Goal: Task Accomplishment & Management: Use online tool/utility

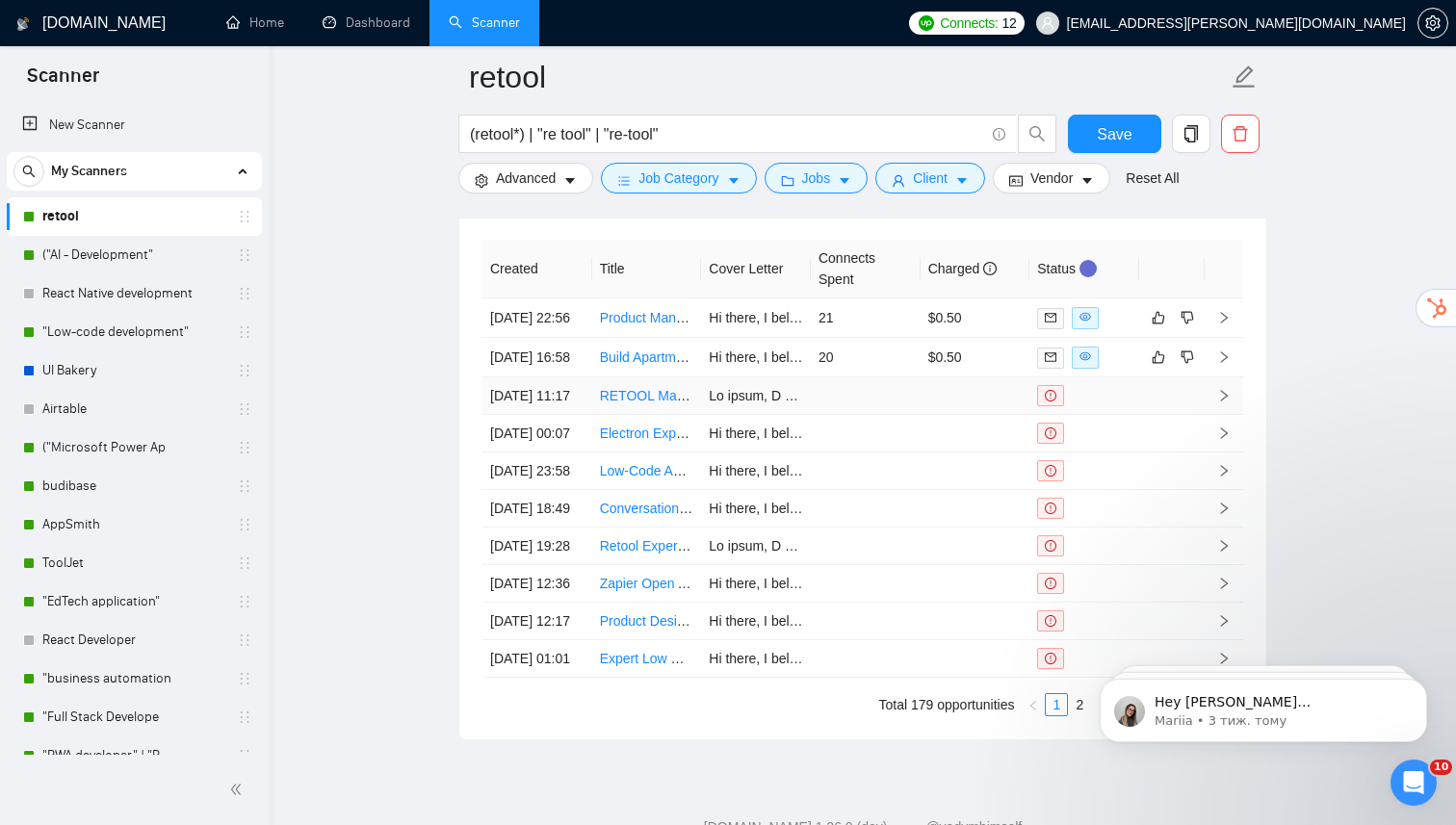
scroll to position [4297, 0]
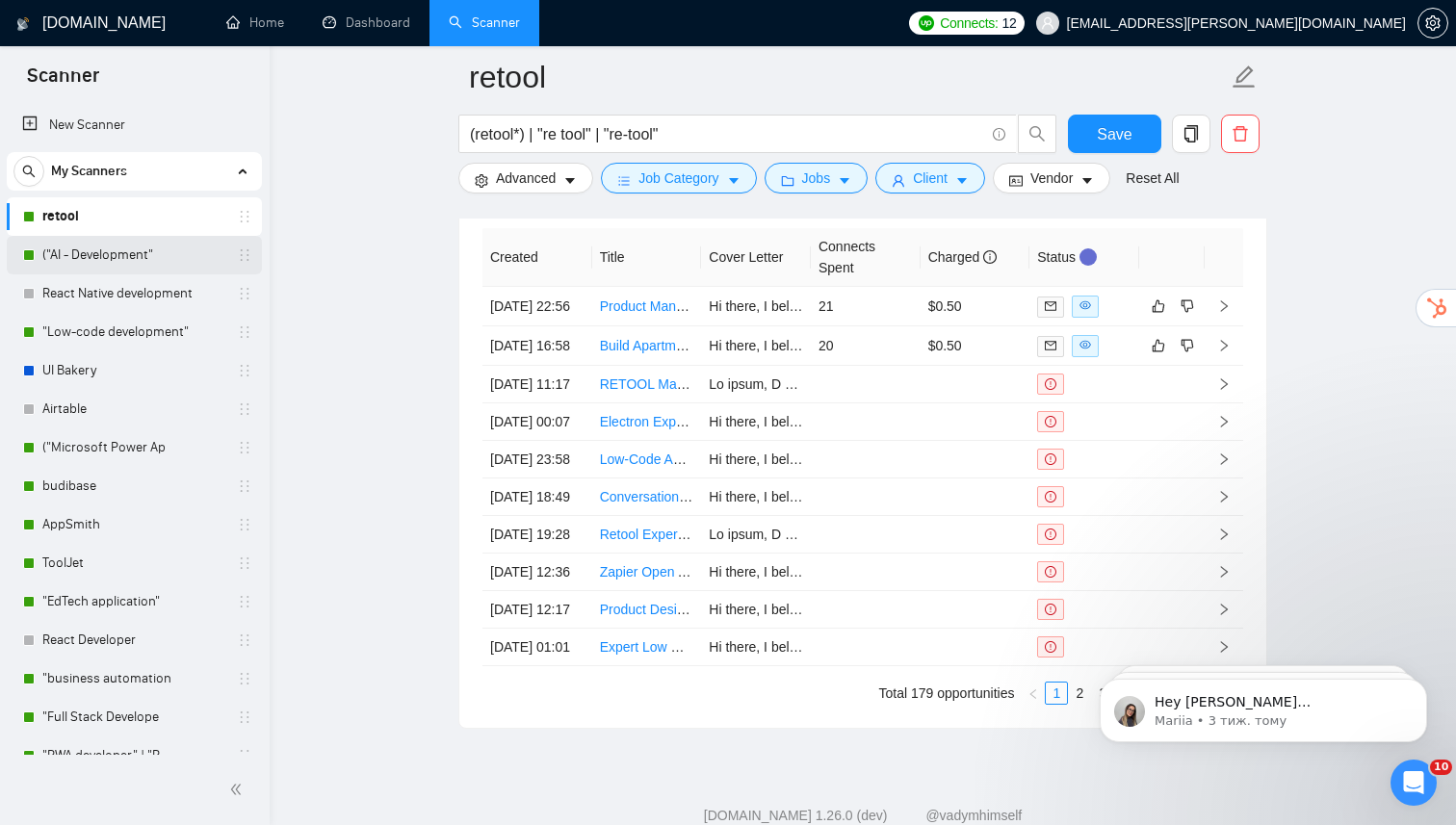
click at [83, 263] on link "("AI - Development"" at bounding box center [134, 255] width 183 height 38
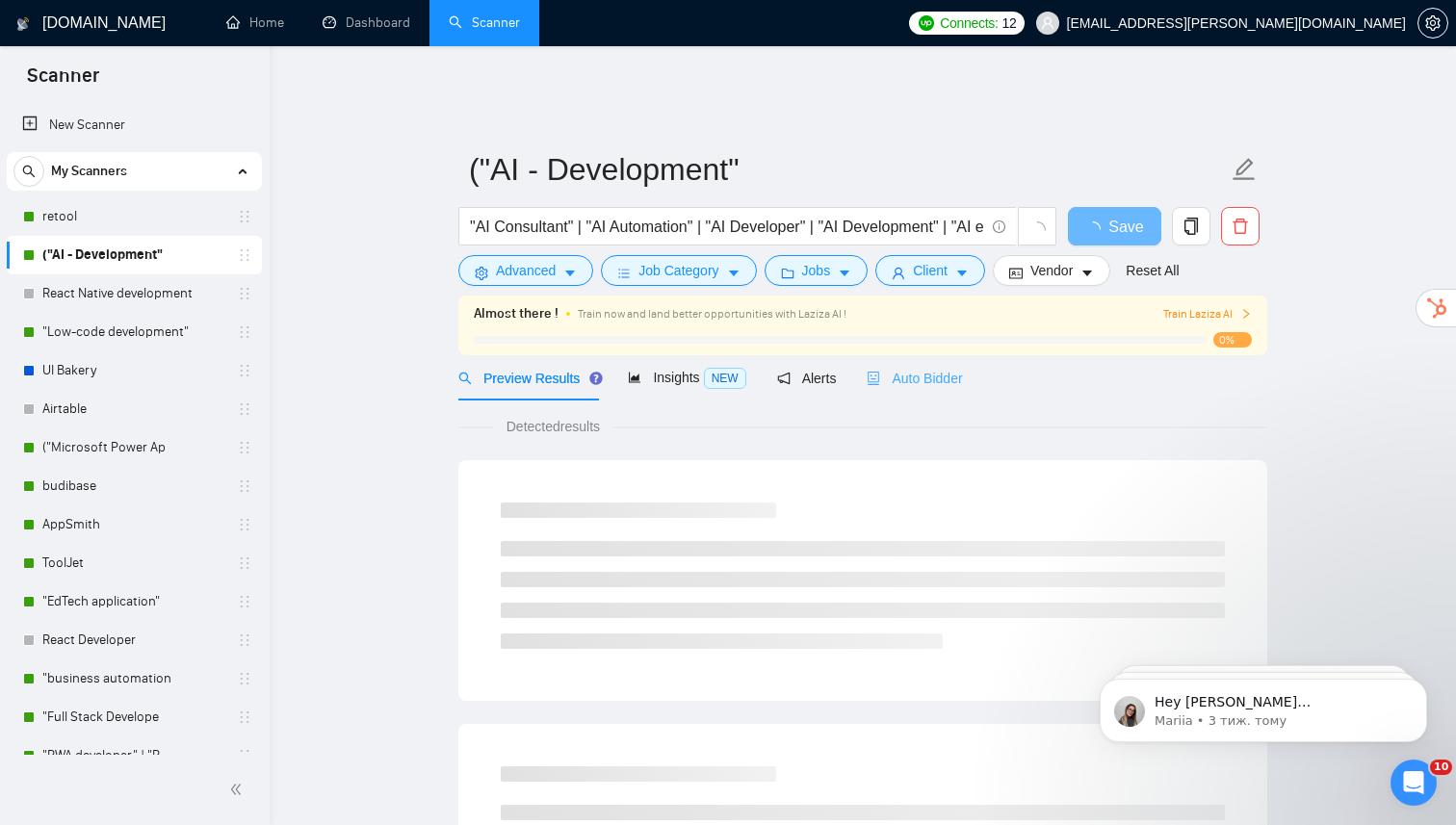
click at [913, 375] on div "Auto Bidder" at bounding box center [914, 377] width 96 height 45
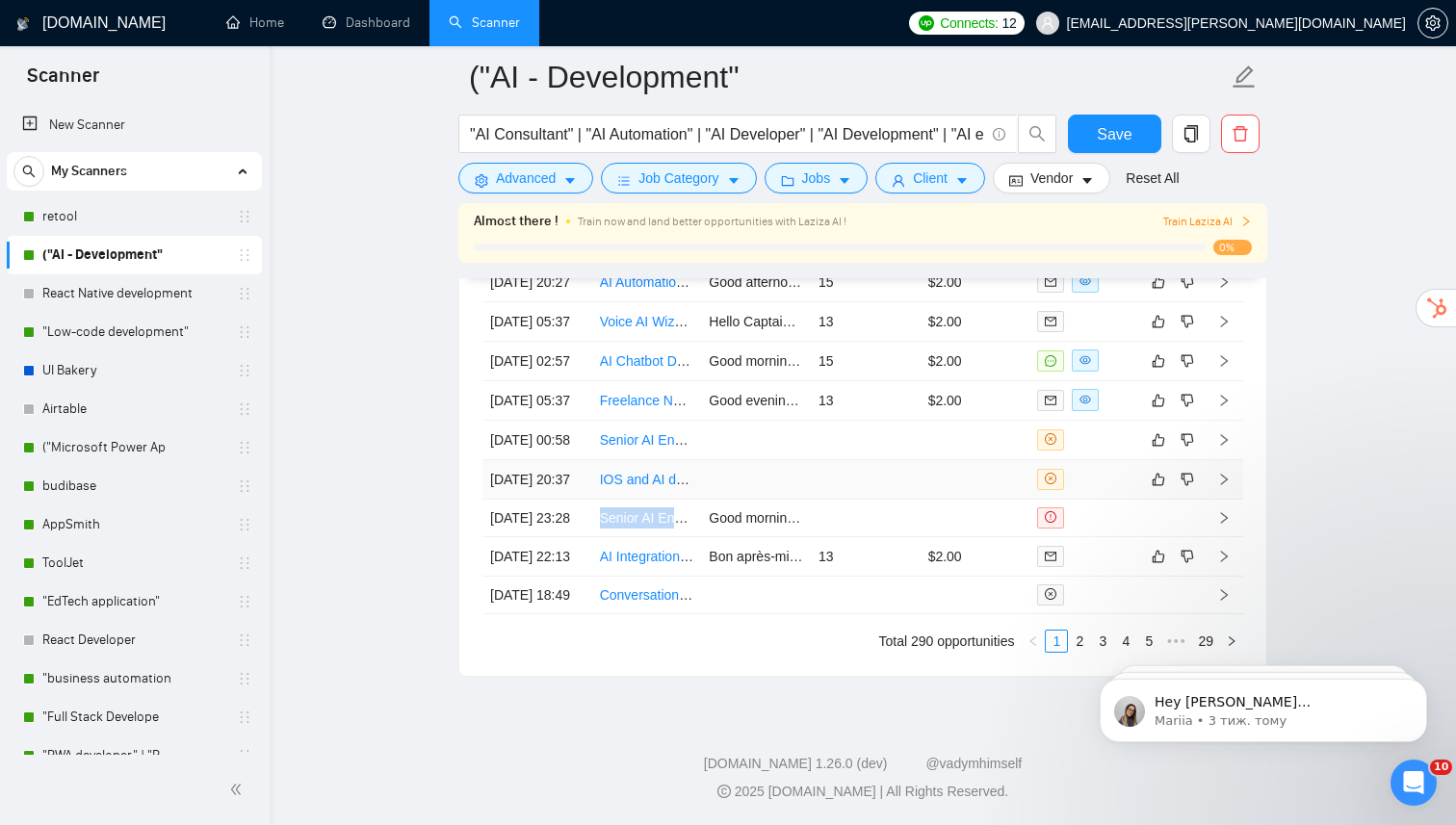
scroll to position [5196, 0]
click at [1071, 719] on html "Hey [PERSON_NAME][EMAIL_ADDRESS][DOMAIN_NAME], Looks like your Upwork agency Ak…" at bounding box center [1263, 706] width 385 height 135
click at [1077, 651] on link "2" at bounding box center [1080, 642] width 21 height 21
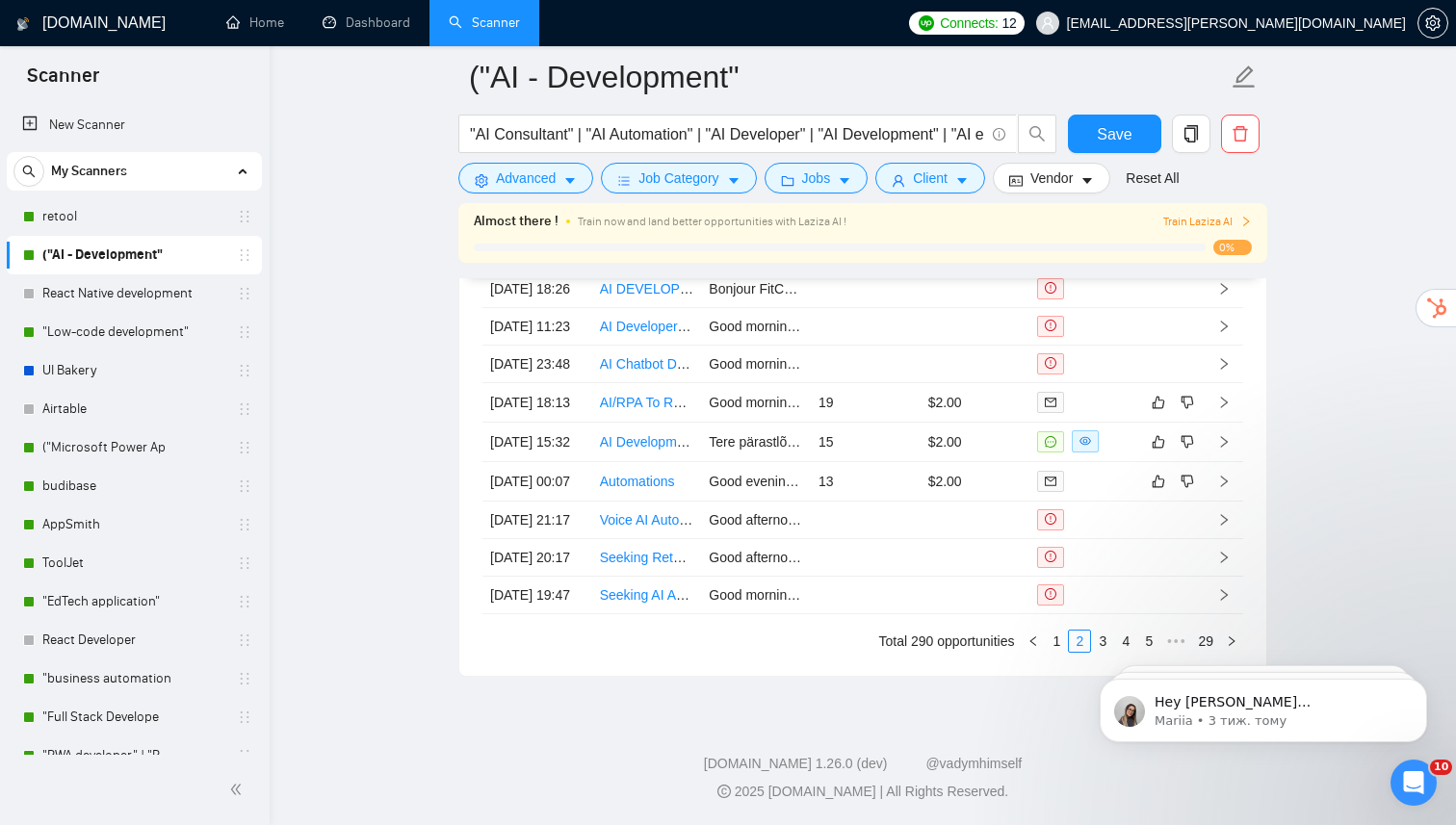
click at [1088, 718] on body "Hey [PERSON_NAME][EMAIL_ADDRESS][DOMAIN_NAME], Looks like your Upwork agency Ak…" at bounding box center [1263, 705] width 370 height 119
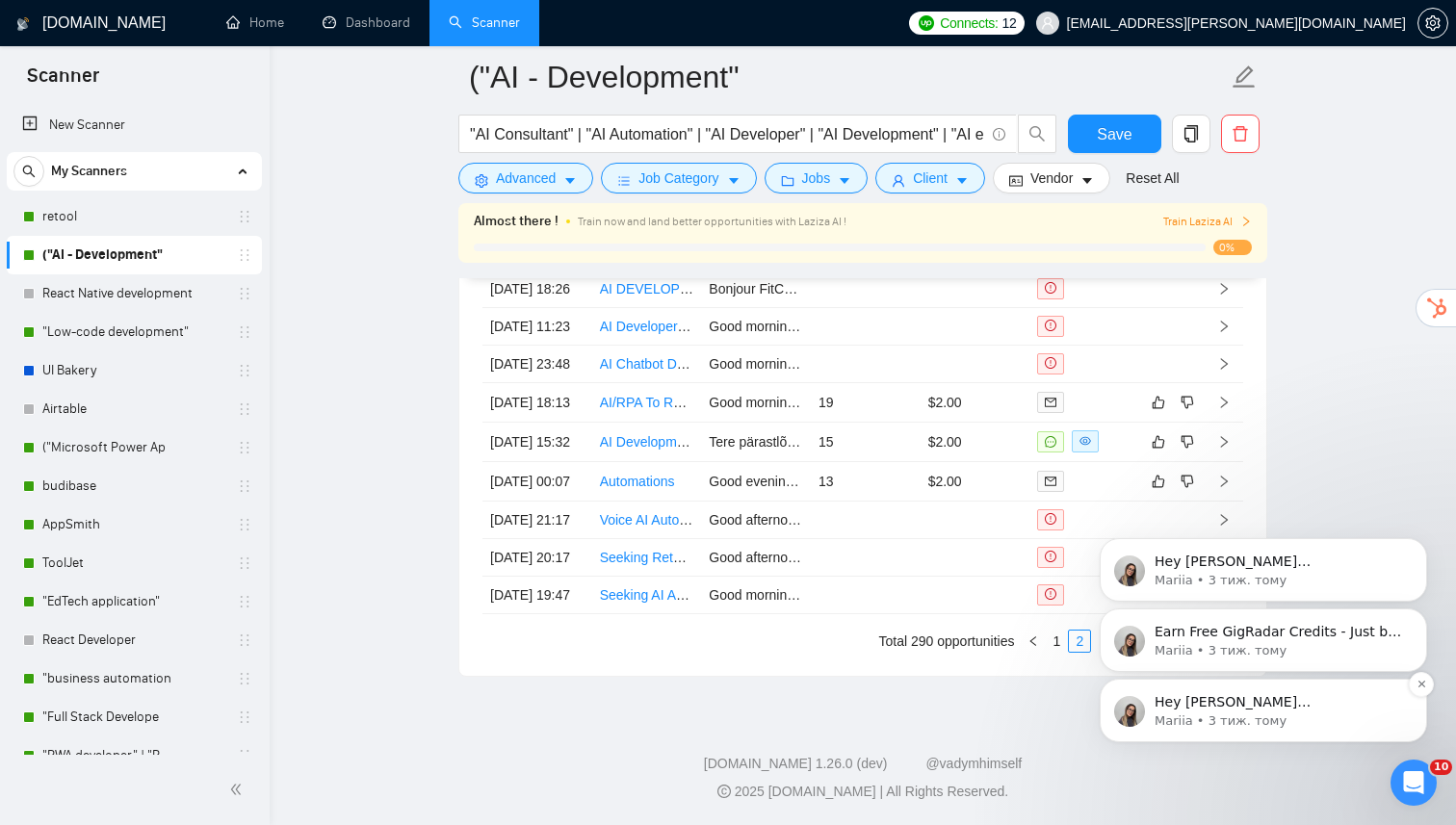
click at [1406, 688] on div "Hey [PERSON_NAME][EMAIL_ADDRESS][DOMAIN_NAME], Looks like your Upwork agency Ak…" at bounding box center [1263, 710] width 328 height 63
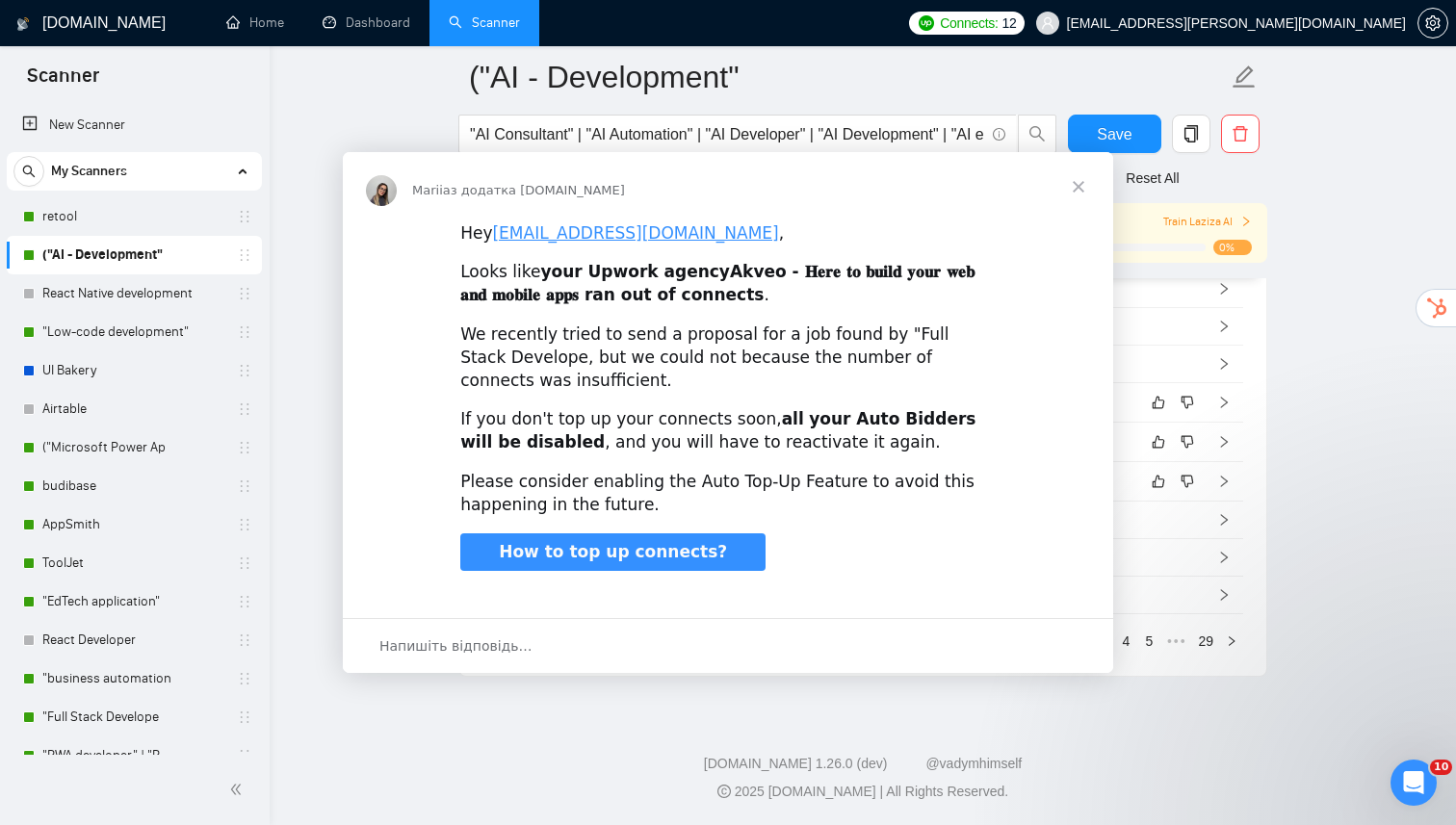
scroll to position [0, 0]
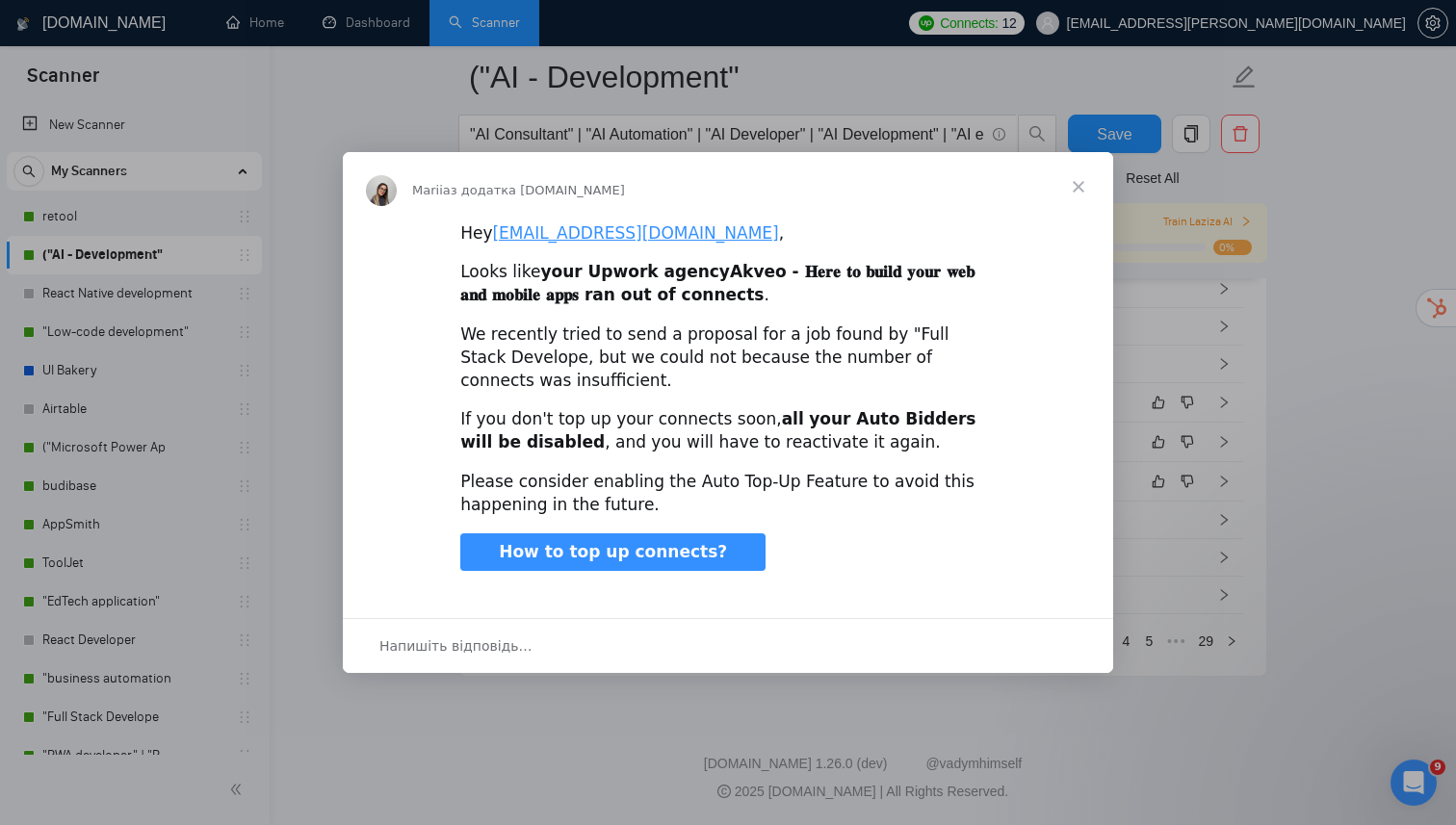
click at [1082, 188] on span "Закрити" at bounding box center [1078, 186] width 69 height 69
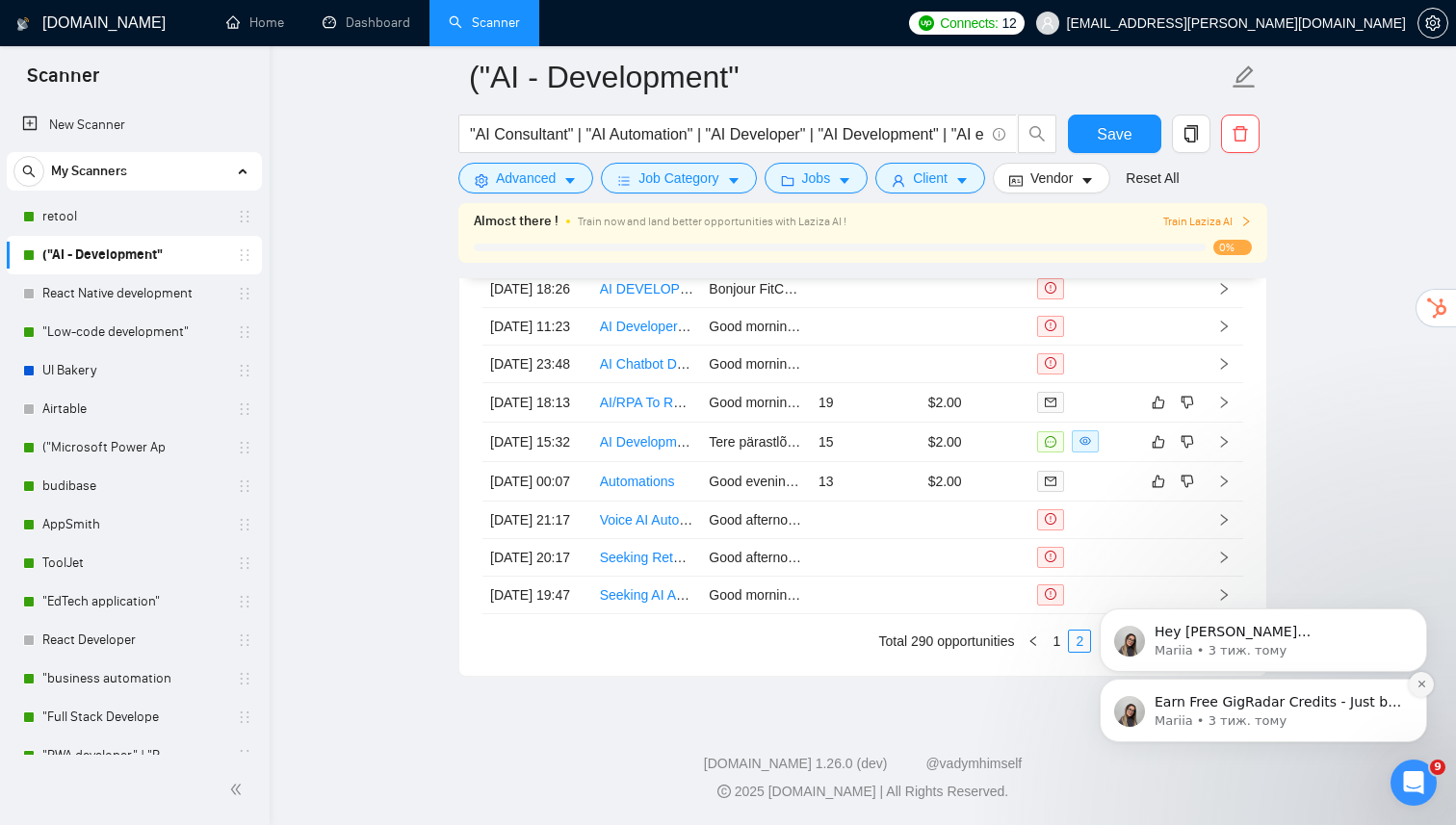
click at [1428, 686] on button "Dismiss notification" at bounding box center [1421, 685] width 25 height 25
click at [1419, 682] on icon "Dismiss notification" at bounding box center [1421, 684] width 11 height 11
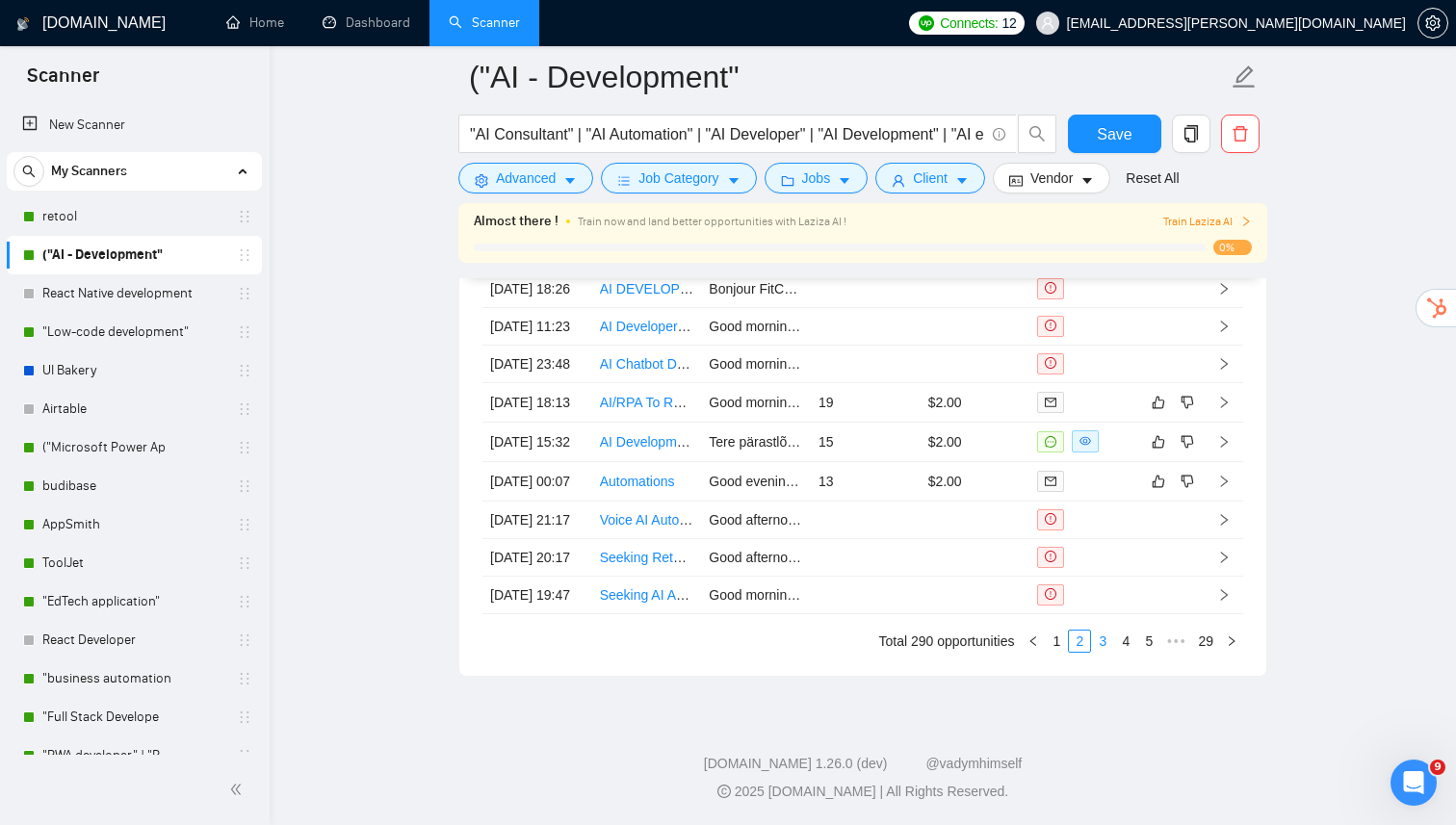
click at [1102, 651] on link "3" at bounding box center [1102, 642] width 21 height 21
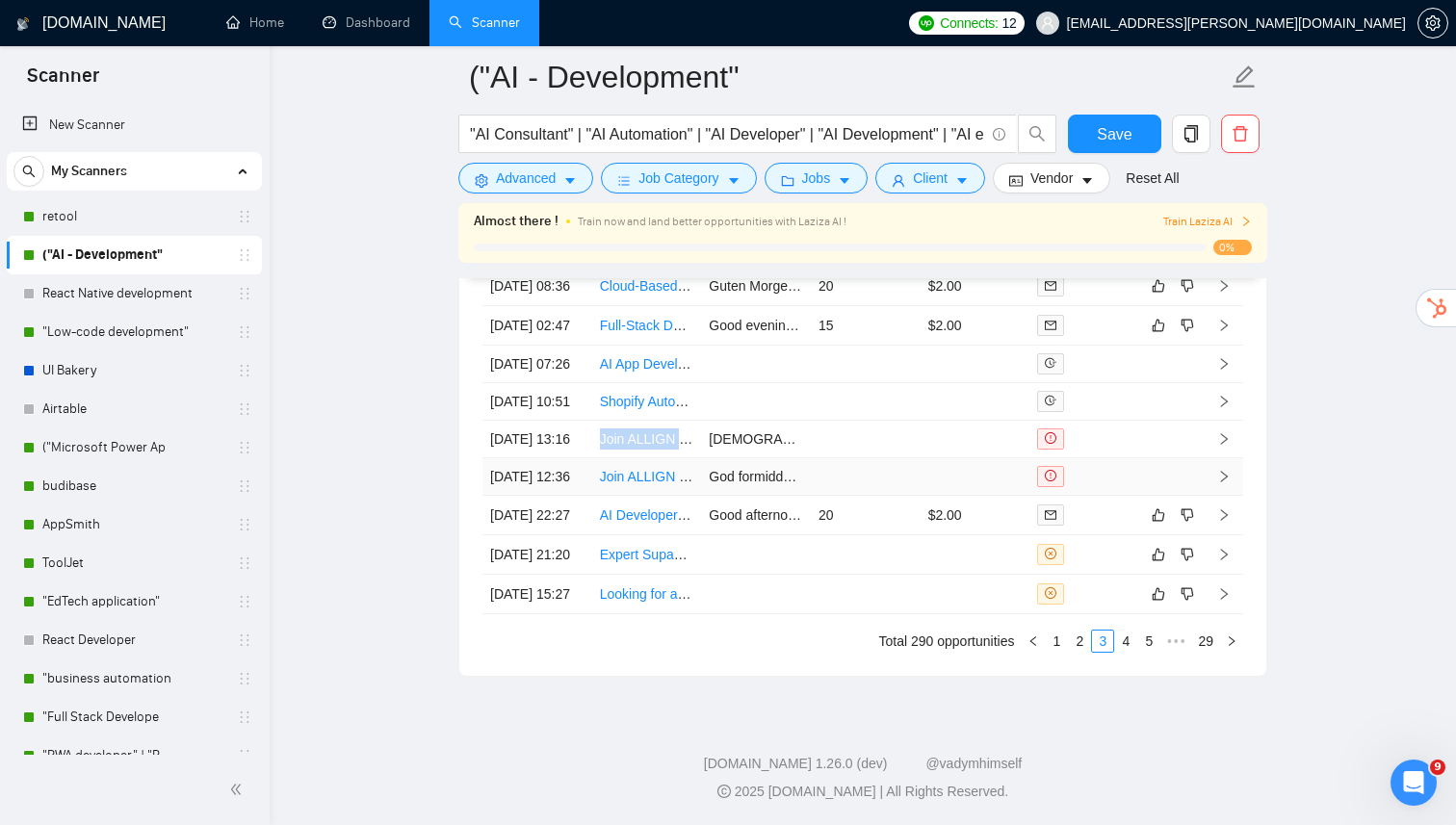
scroll to position [5148, 0]
click at [1127, 651] on link "4" at bounding box center [1125, 642] width 21 height 21
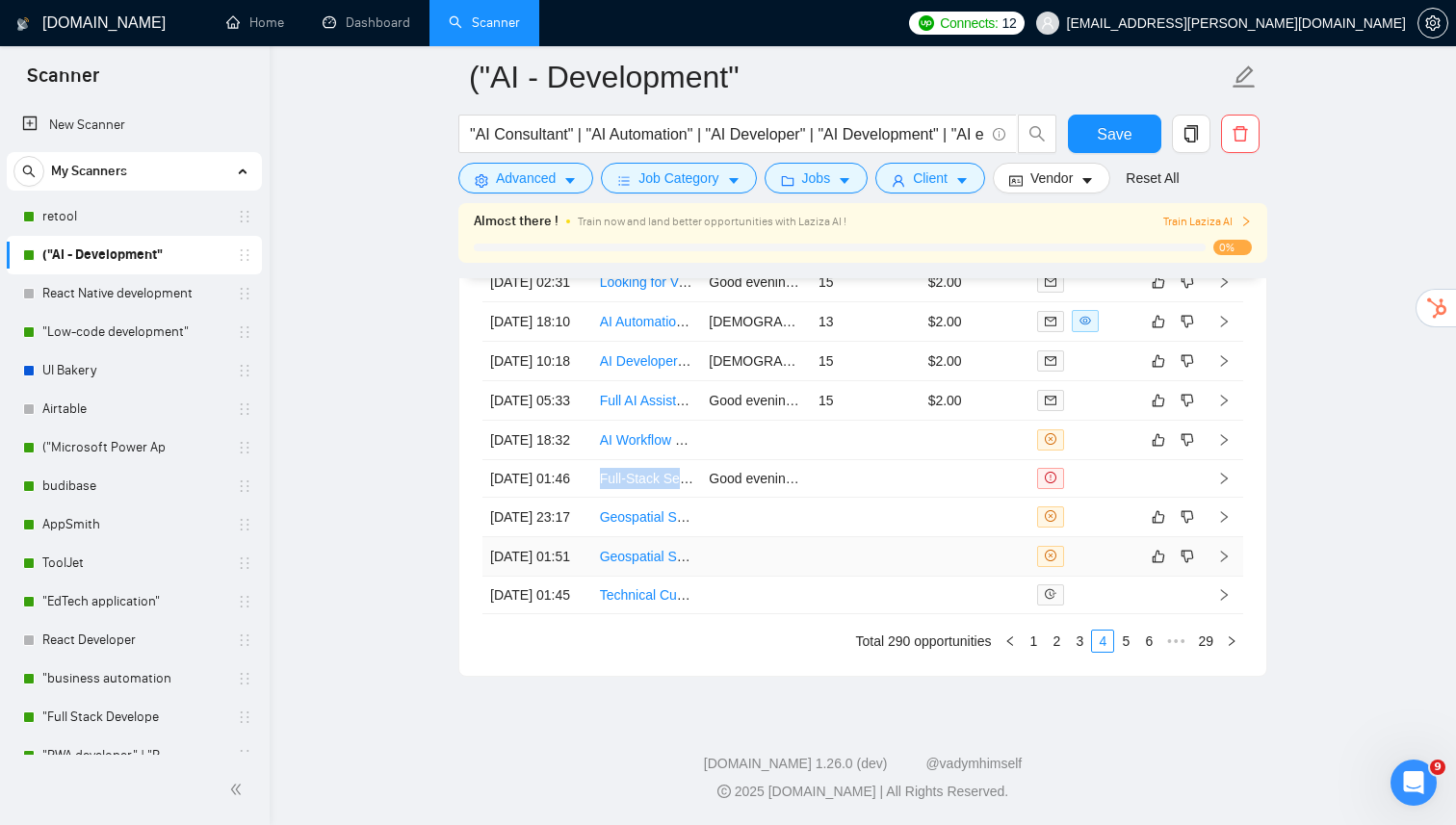
scroll to position [5211, 0]
